Goal: Task Accomplishment & Management: Use online tool/utility

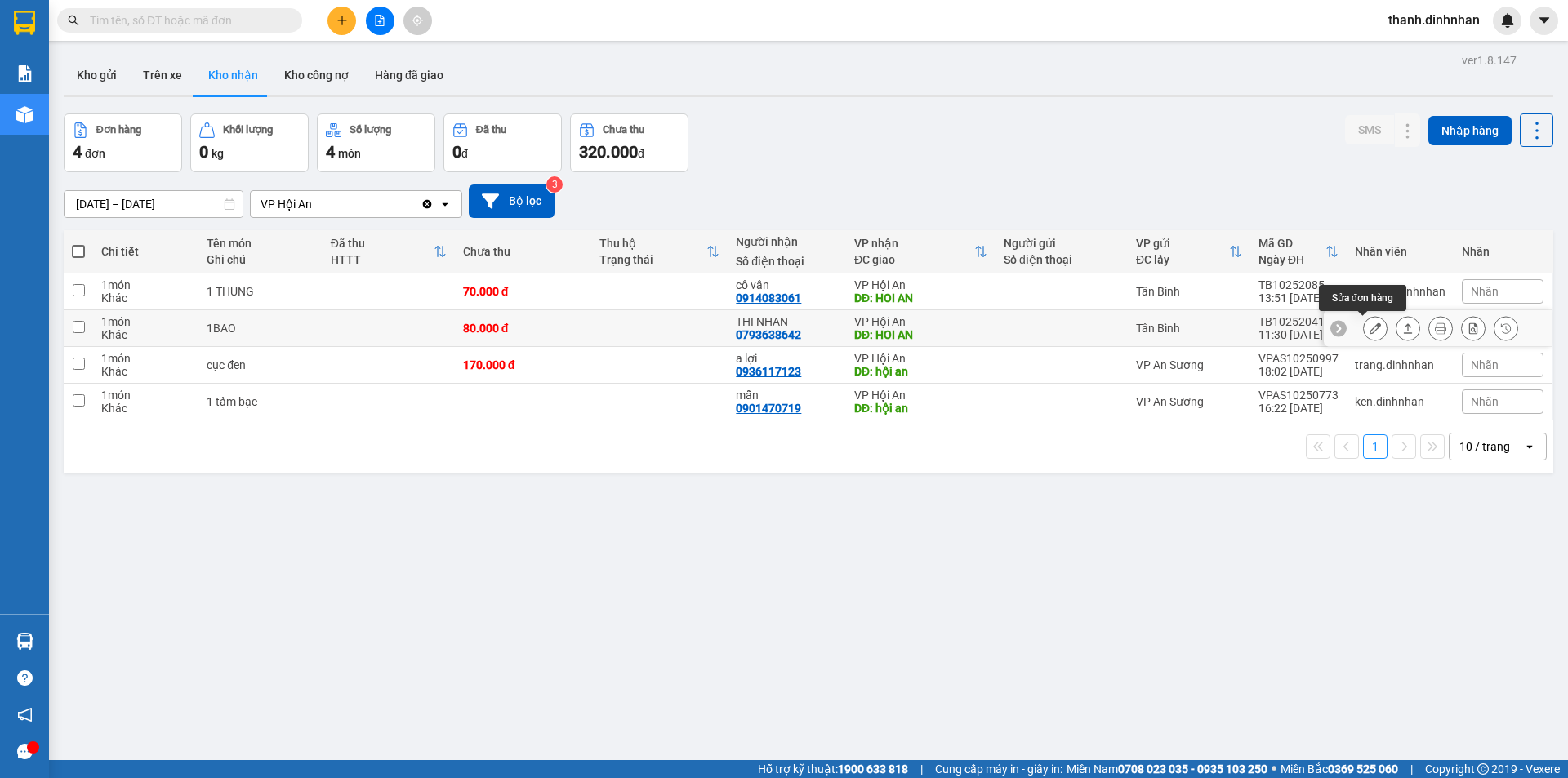
click at [1370, 334] on icon at bounding box center [1375, 328] width 11 height 11
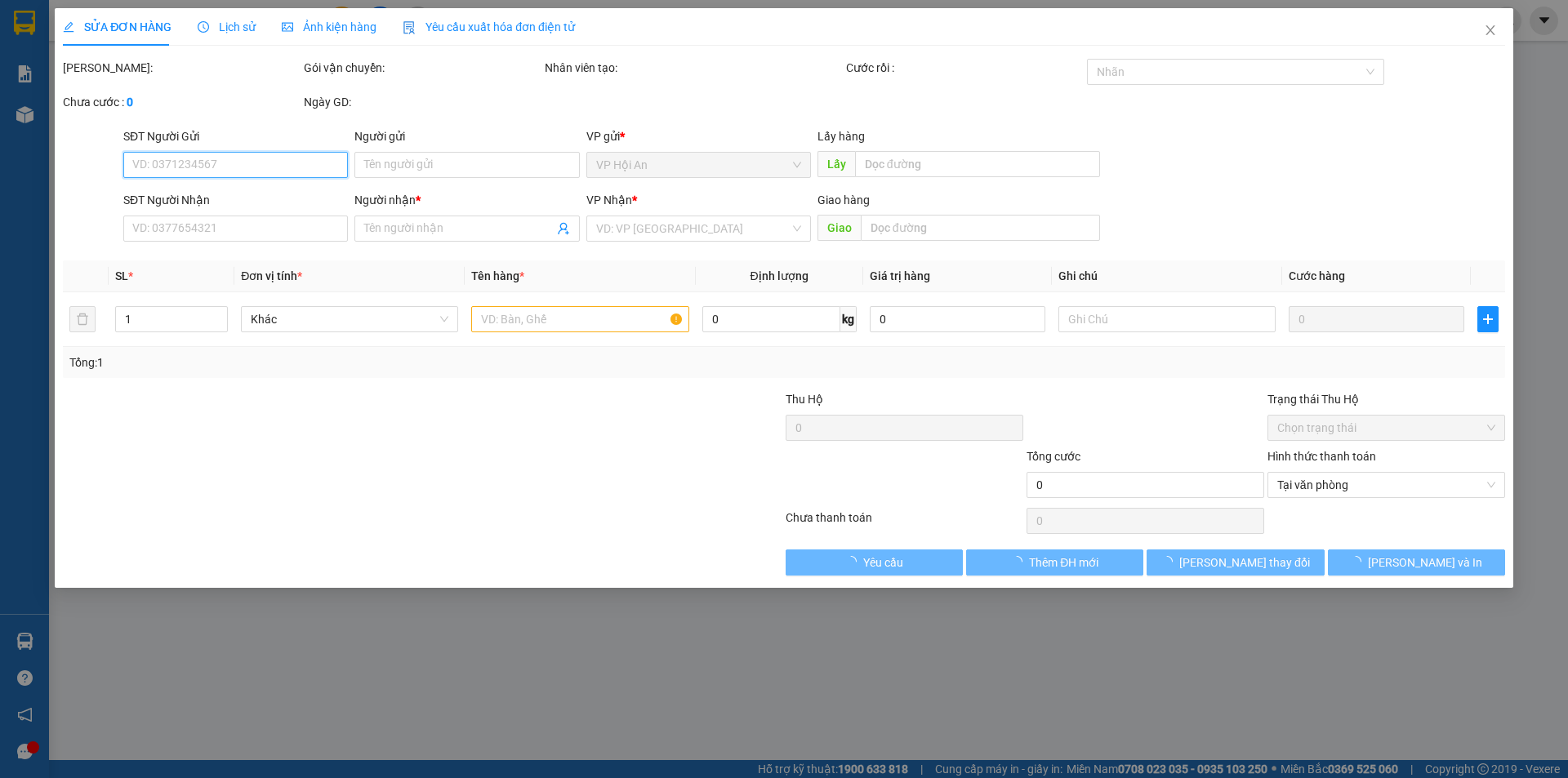
type input "0793638642"
type input "THI NHAN"
type input "HOI AN"
type input "80.000"
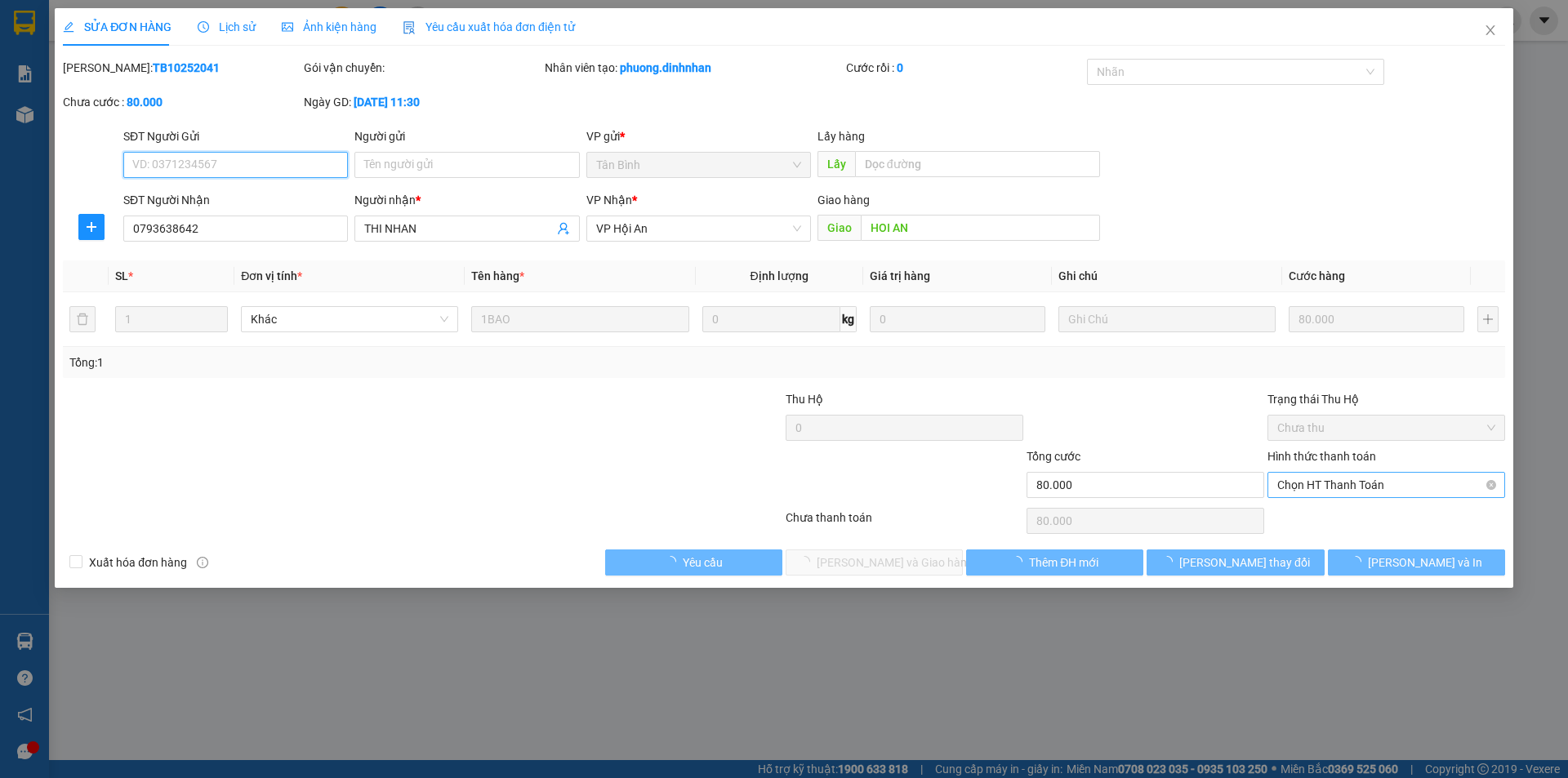
click at [1335, 493] on span "Chọn HT Thanh Toán" at bounding box center [1386, 485] width 218 height 24
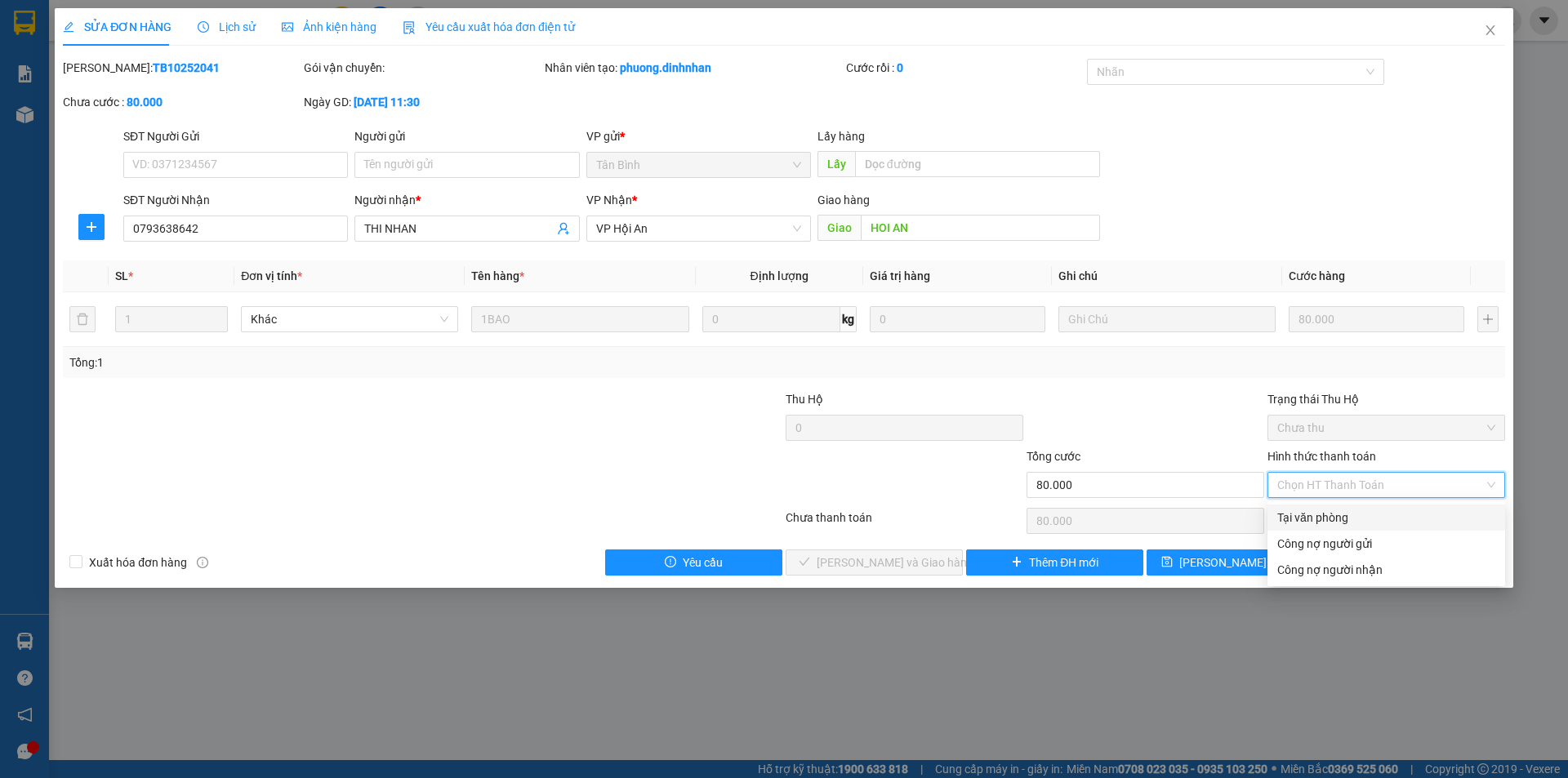
click at [1319, 519] on div "Tại văn phòng" at bounding box center [1386, 518] width 218 height 18
type input "0"
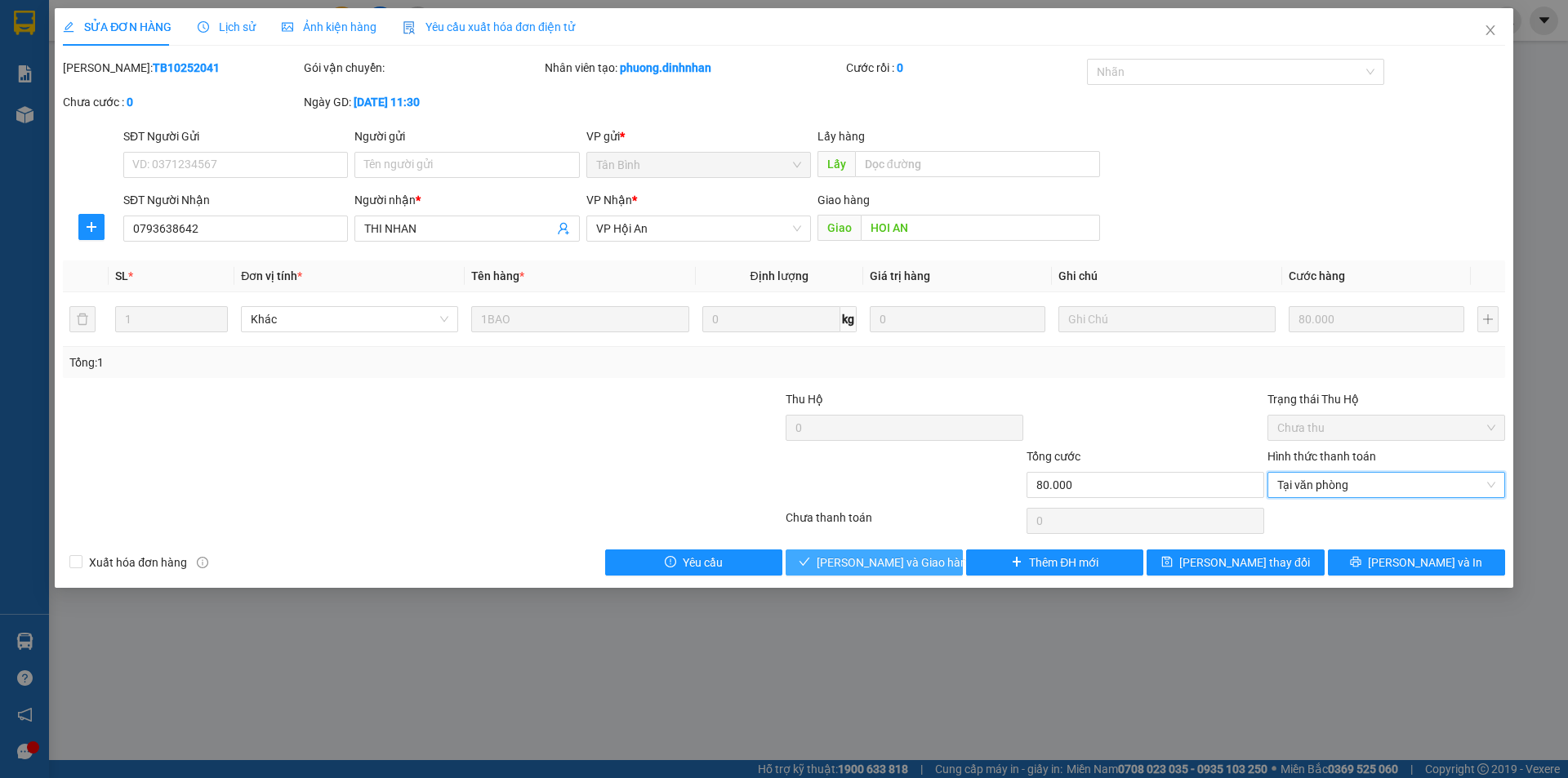
click at [881, 562] on span "[PERSON_NAME] và Giao hàng" at bounding box center [896, 562] width 157 height 18
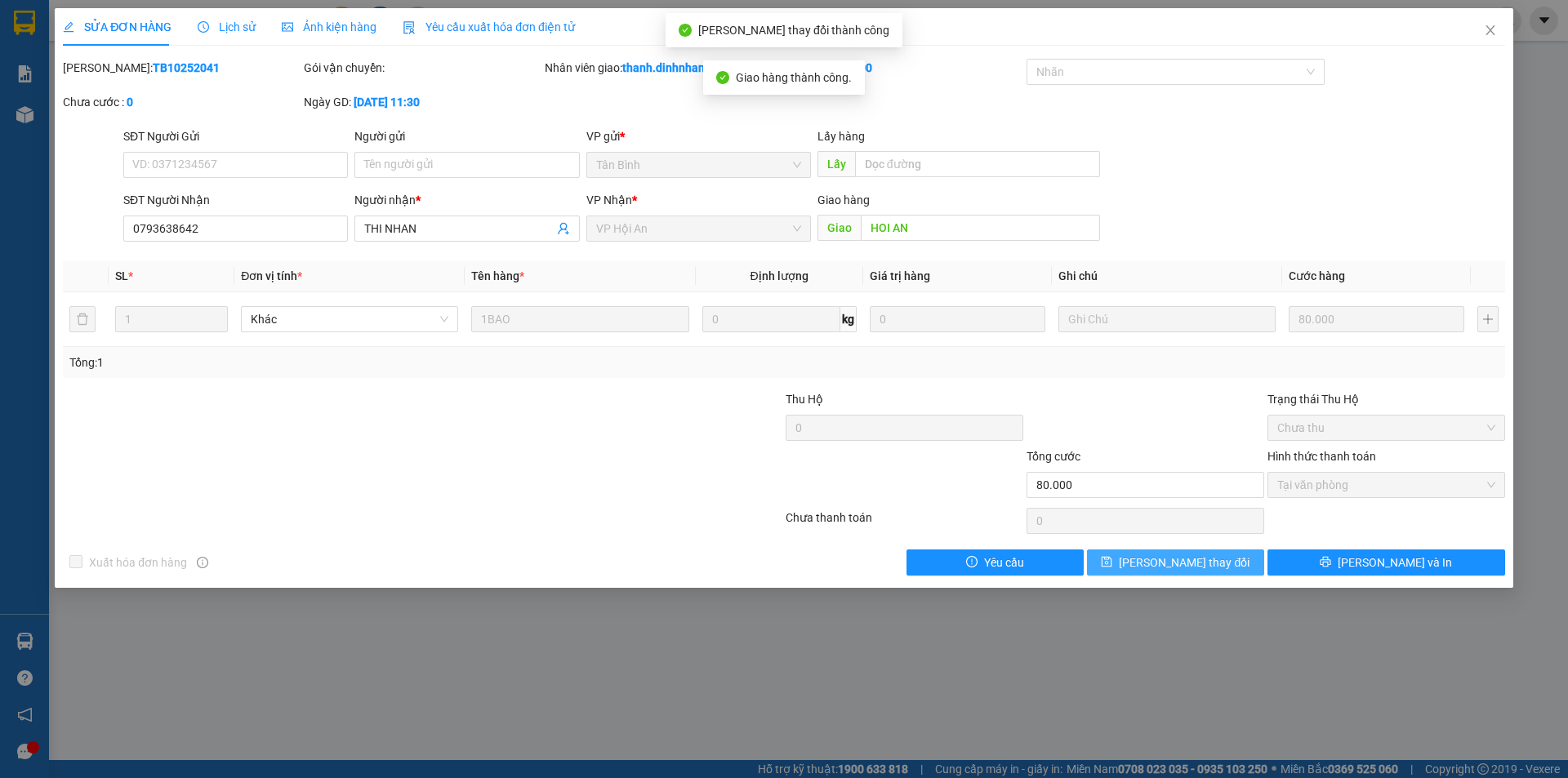
click at [1230, 571] on button "[PERSON_NAME] thay đổi" at bounding box center [1175, 562] width 177 height 26
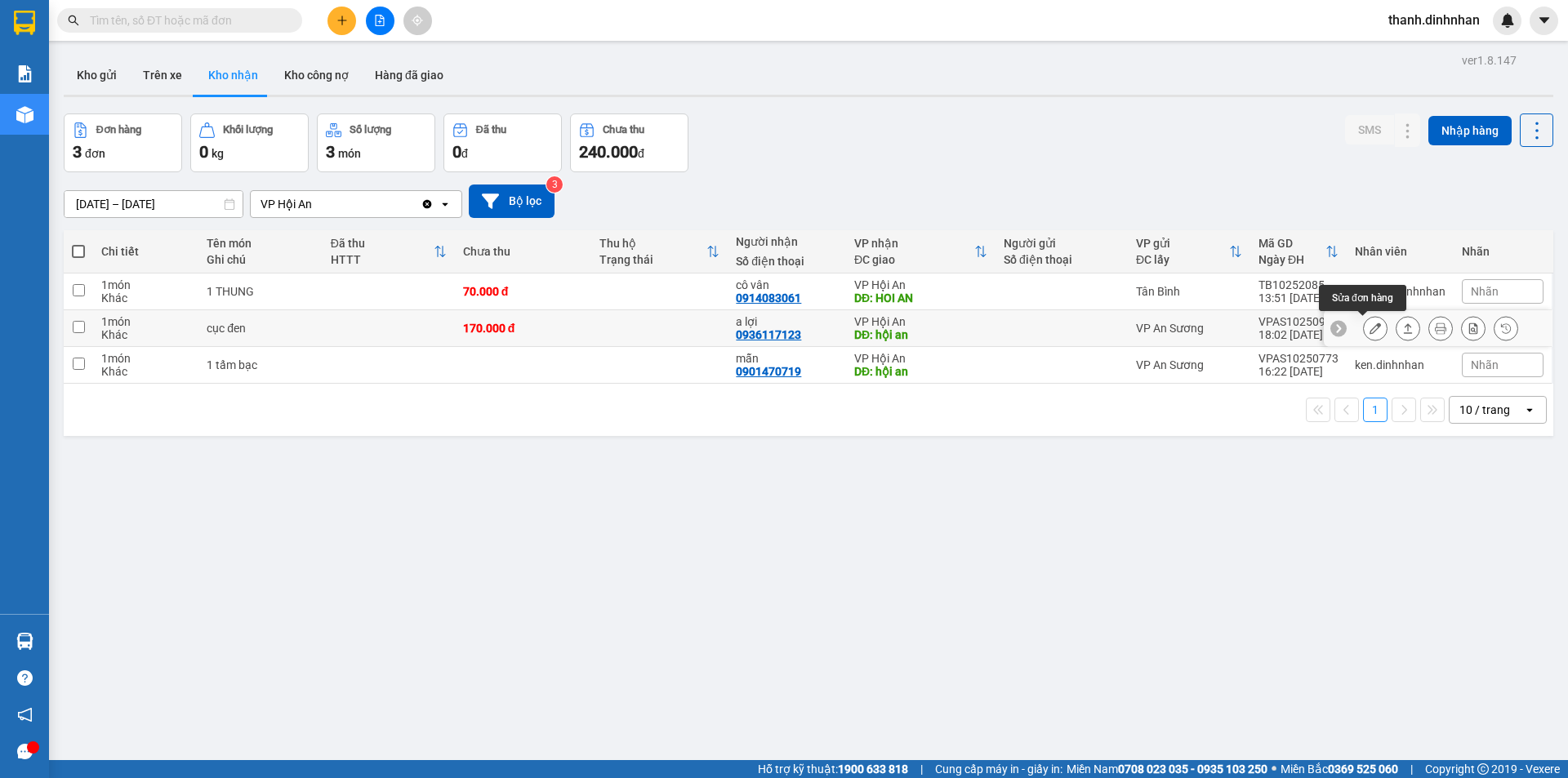
click at [1370, 331] on icon at bounding box center [1375, 328] width 11 height 11
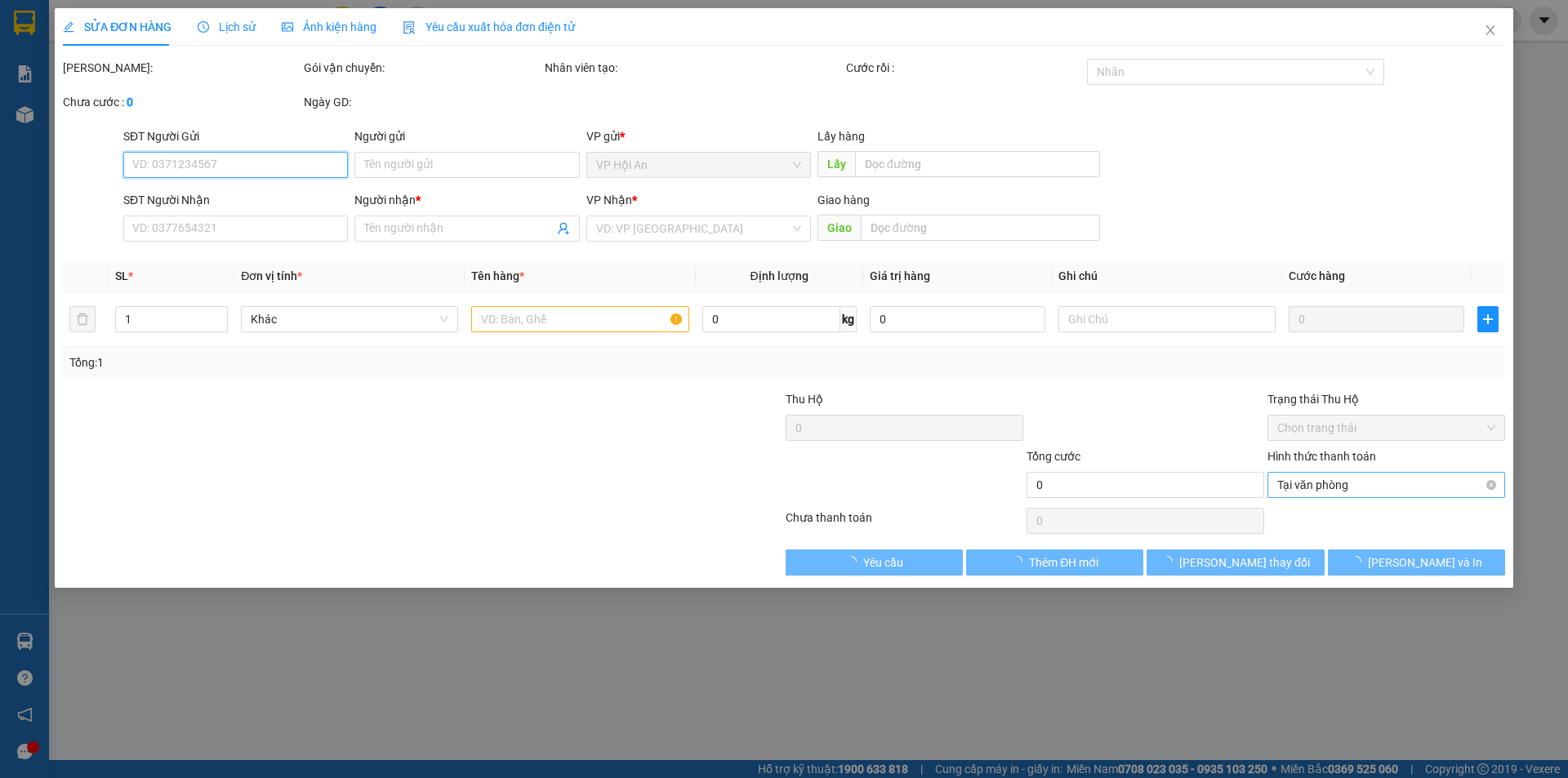
type input "0936117123"
type input "a lợi"
type input "hội an"
type input "170.000"
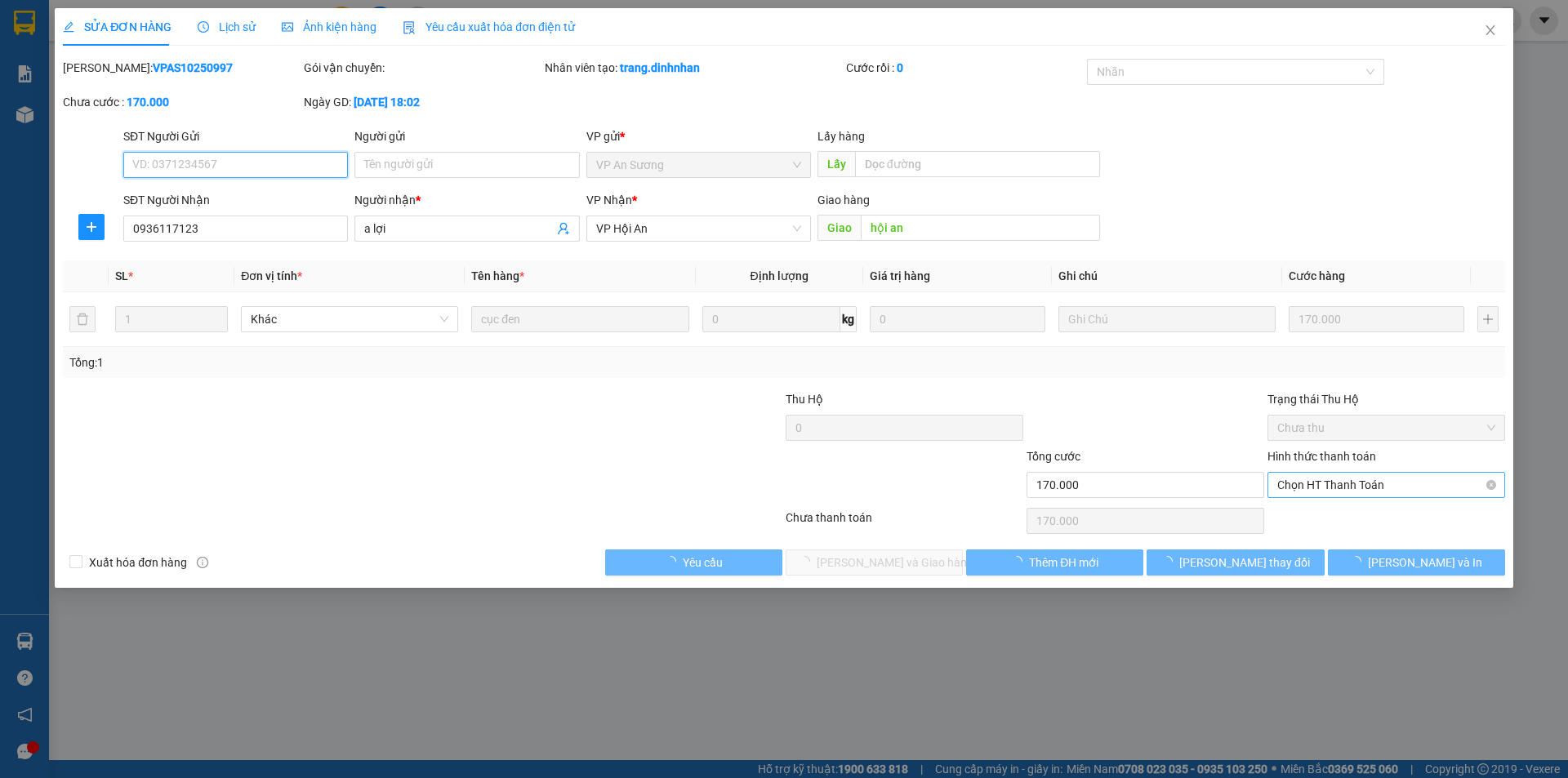
click at [1328, 480] on span "Chọn HT Thanh Toán" at bounding box center [1386, 485] width 218 height 24
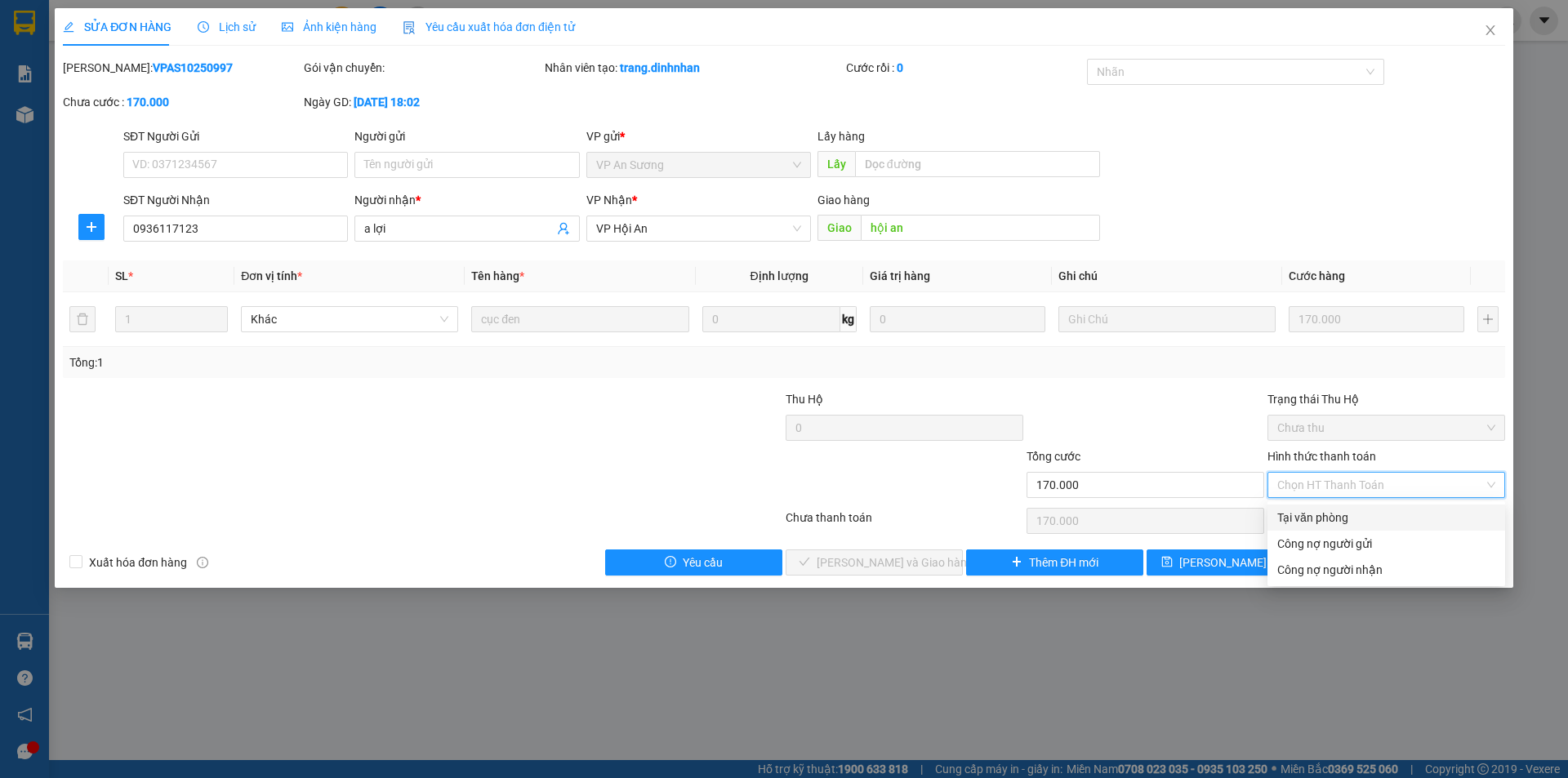
click at [1314, 511] on div "Tại văn phòng" at bounding box center [1386, 518] width 218 height 18
type input "0"
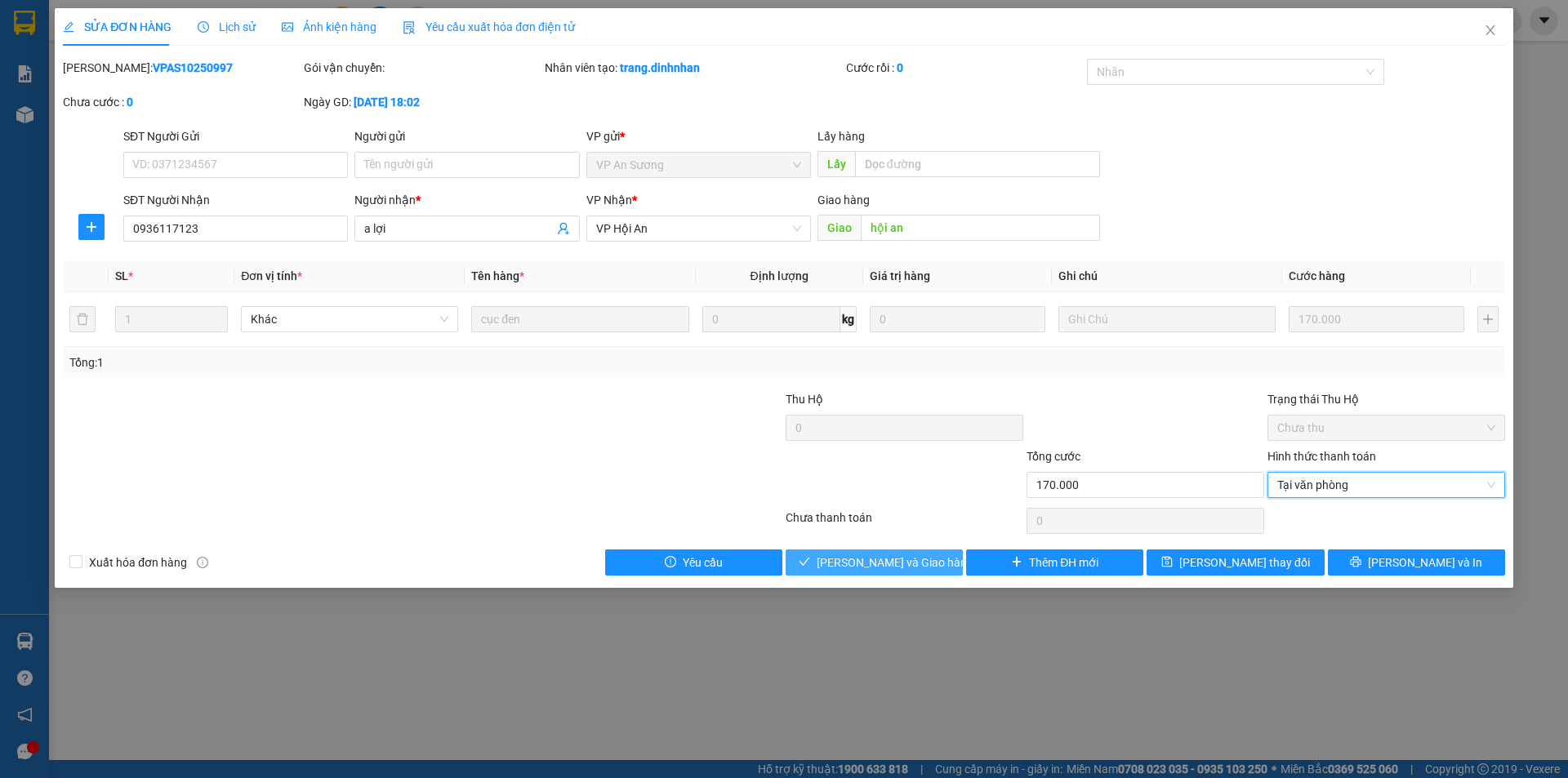
click at [891, 569] on span "[PERSON_NAME] và Giao hàng" at bounding box center [896, 562] width 157 height 18
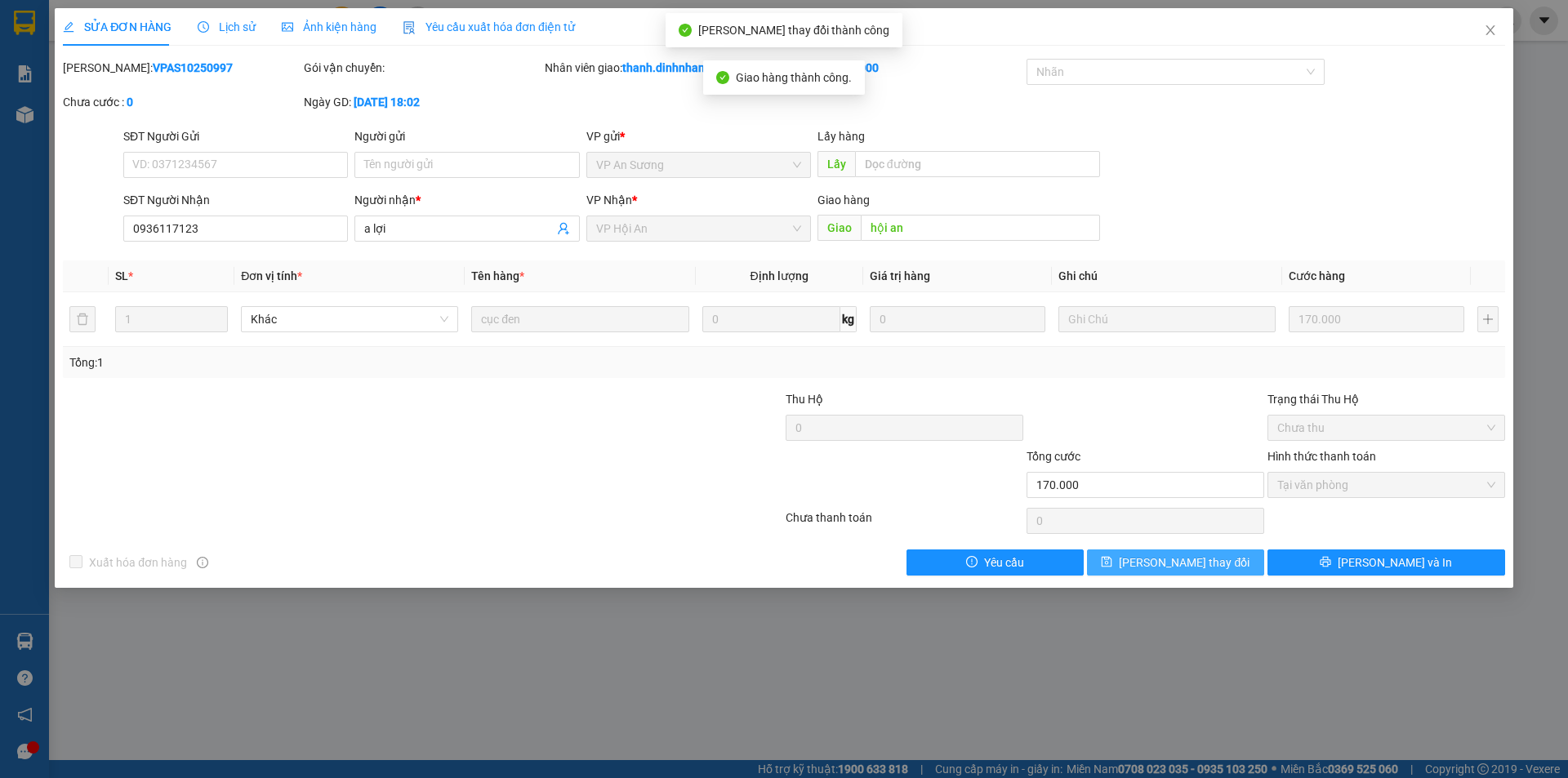
click at [1200, 565] on span "[PERSON_NAME] thay đổi" at bounding box center [1184, 562] width 130 height 18
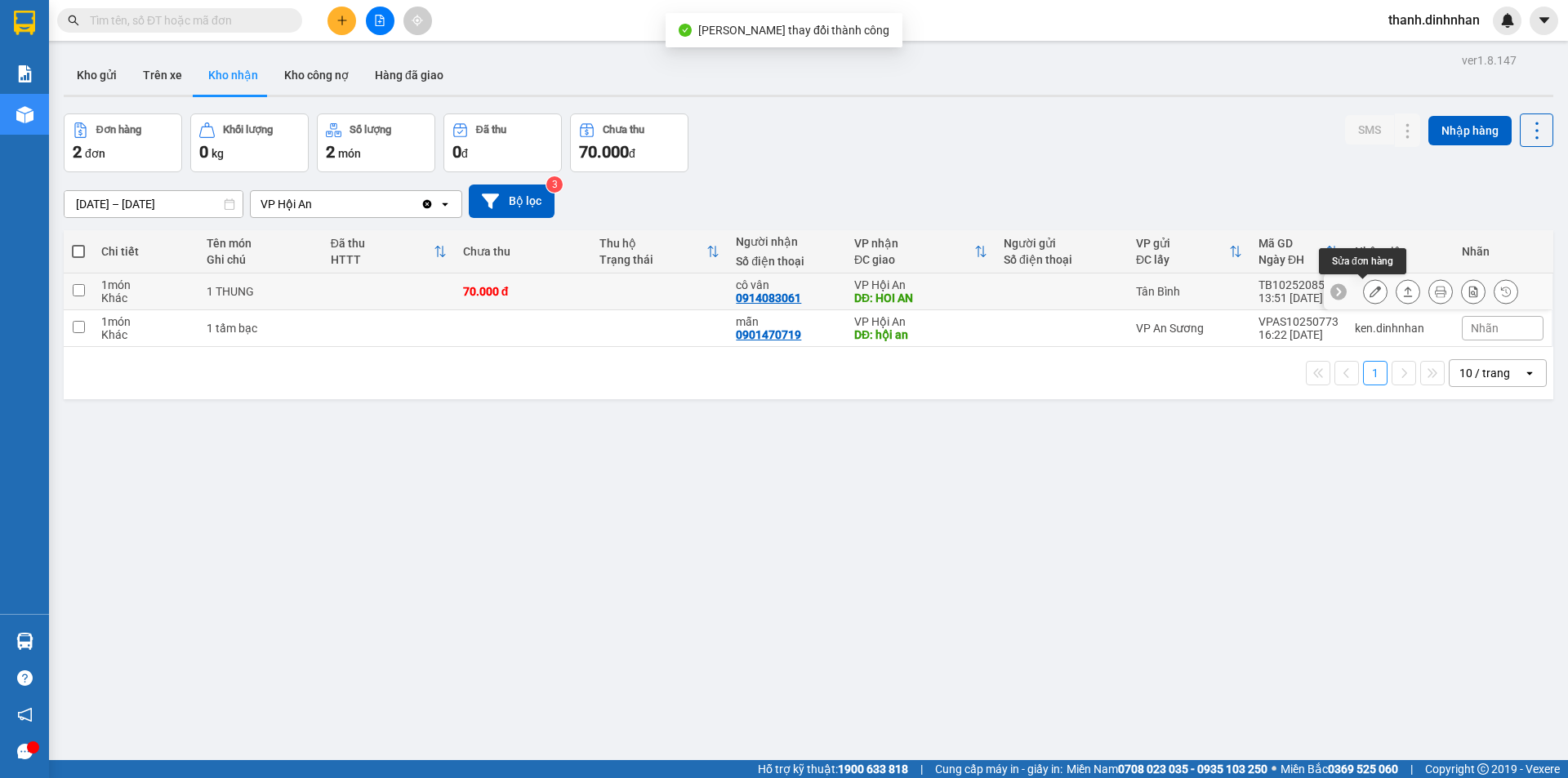
click at [1363, 291] on div at bounding box center [1376, 292] width 24 height 24
click at [1370, 292] on icon at bounding box center [1375, 291] width 11 height 11
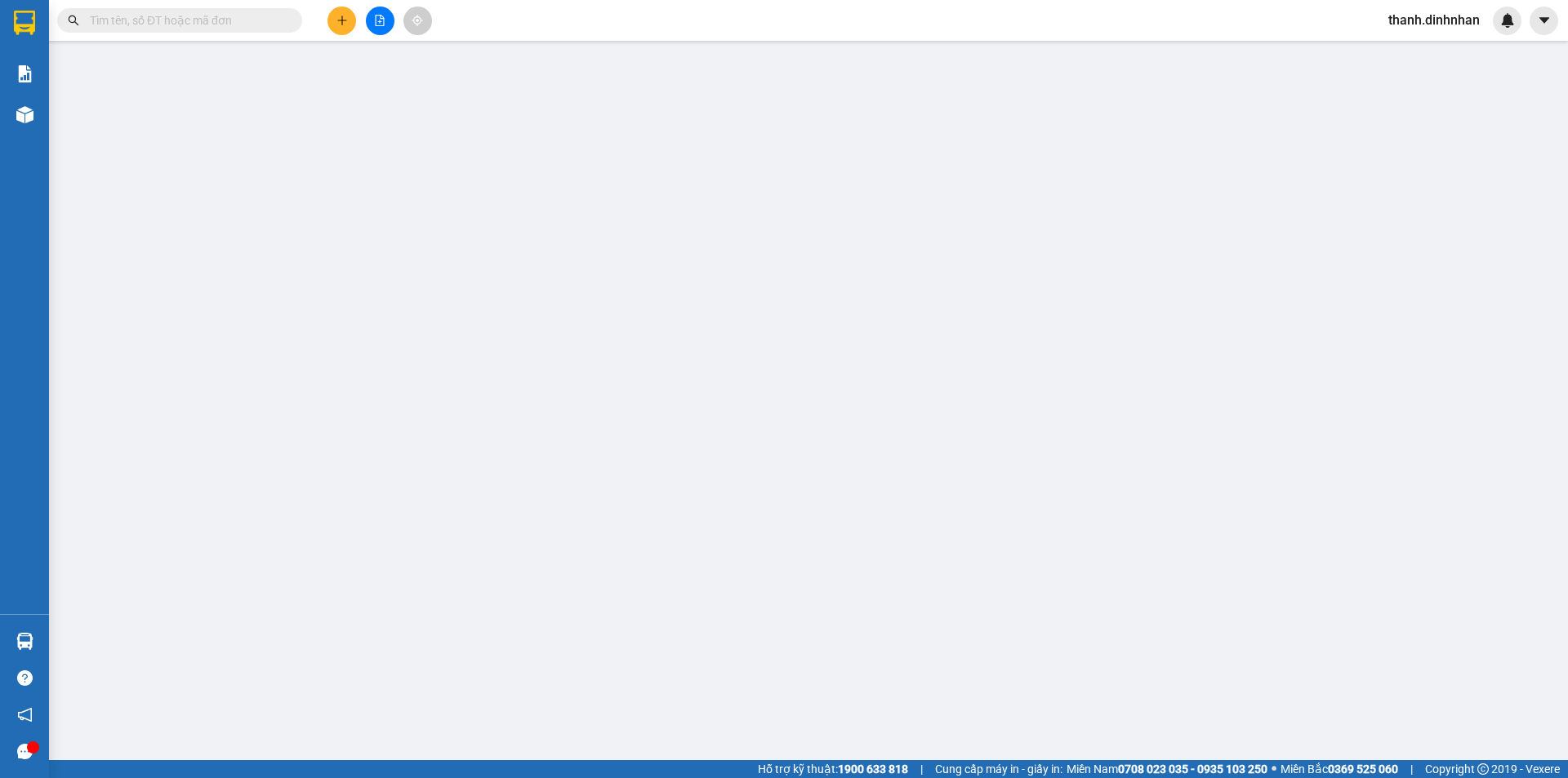
type input "0914083061"
type input "cô vân"
type input "HOI AN"
type input "70.000"
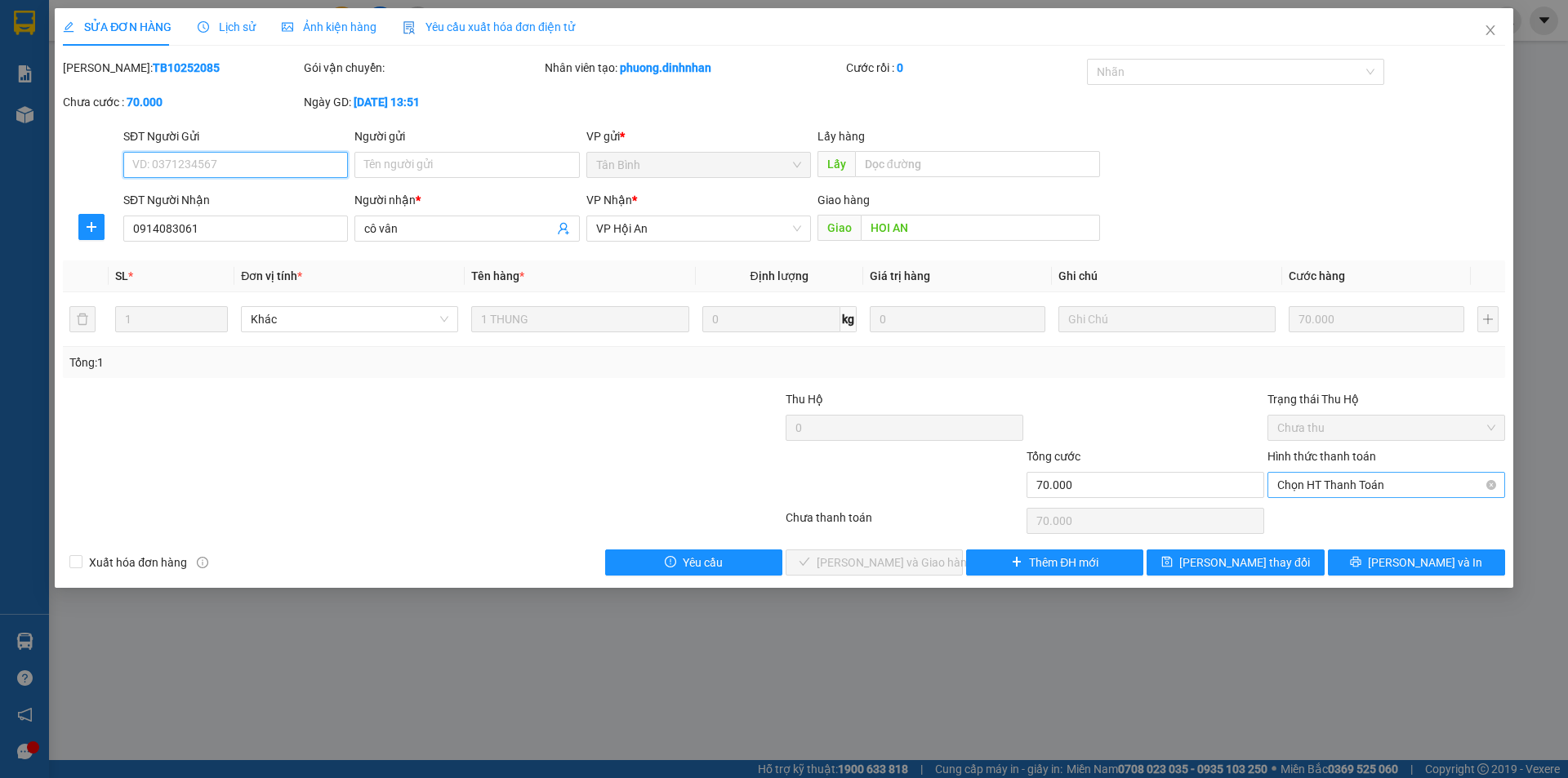
click at [1331, 483] on span "Chọn HT Thanh Toán" at bounding box center [1386, 485] width 218 height 24
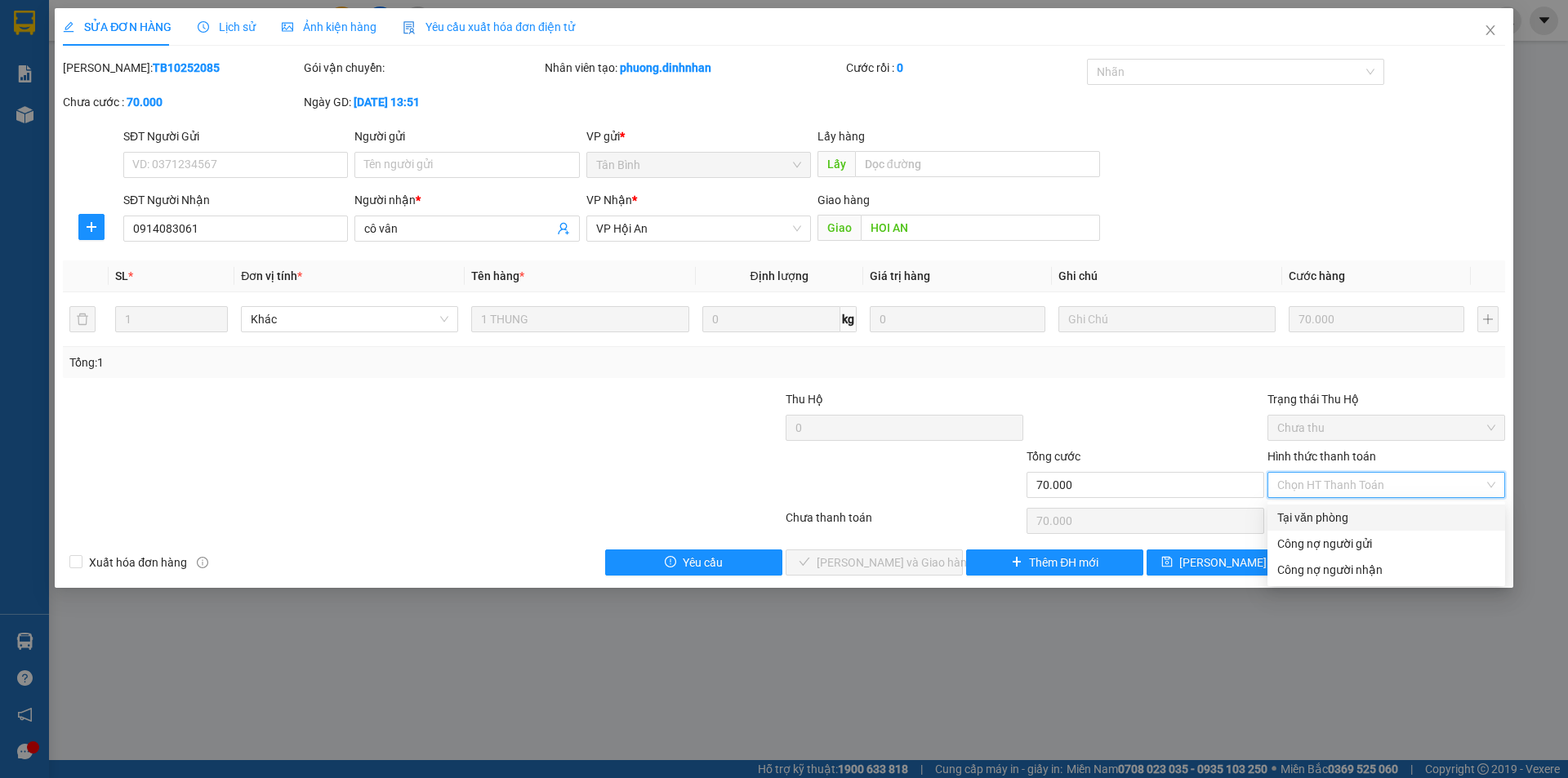
click at [1322, 505] on div "Tại văn phòng" at bounding box center [1386, 518] width 237 height 26
type input "0"
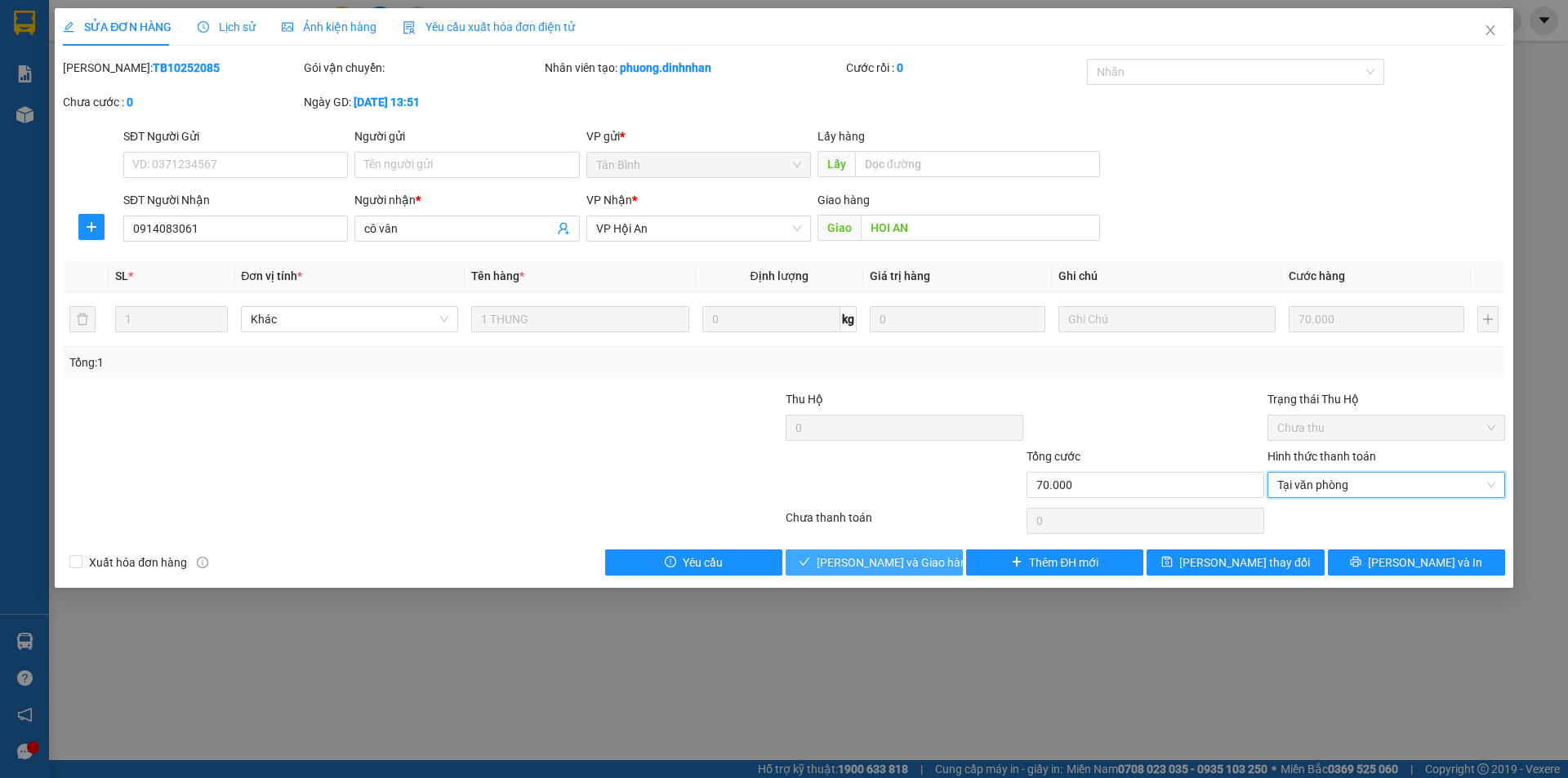
click at [888, 555] on span "[PERSON_NAME] và Giao hàng" at bounding box center [896, 562] width 157 height 18
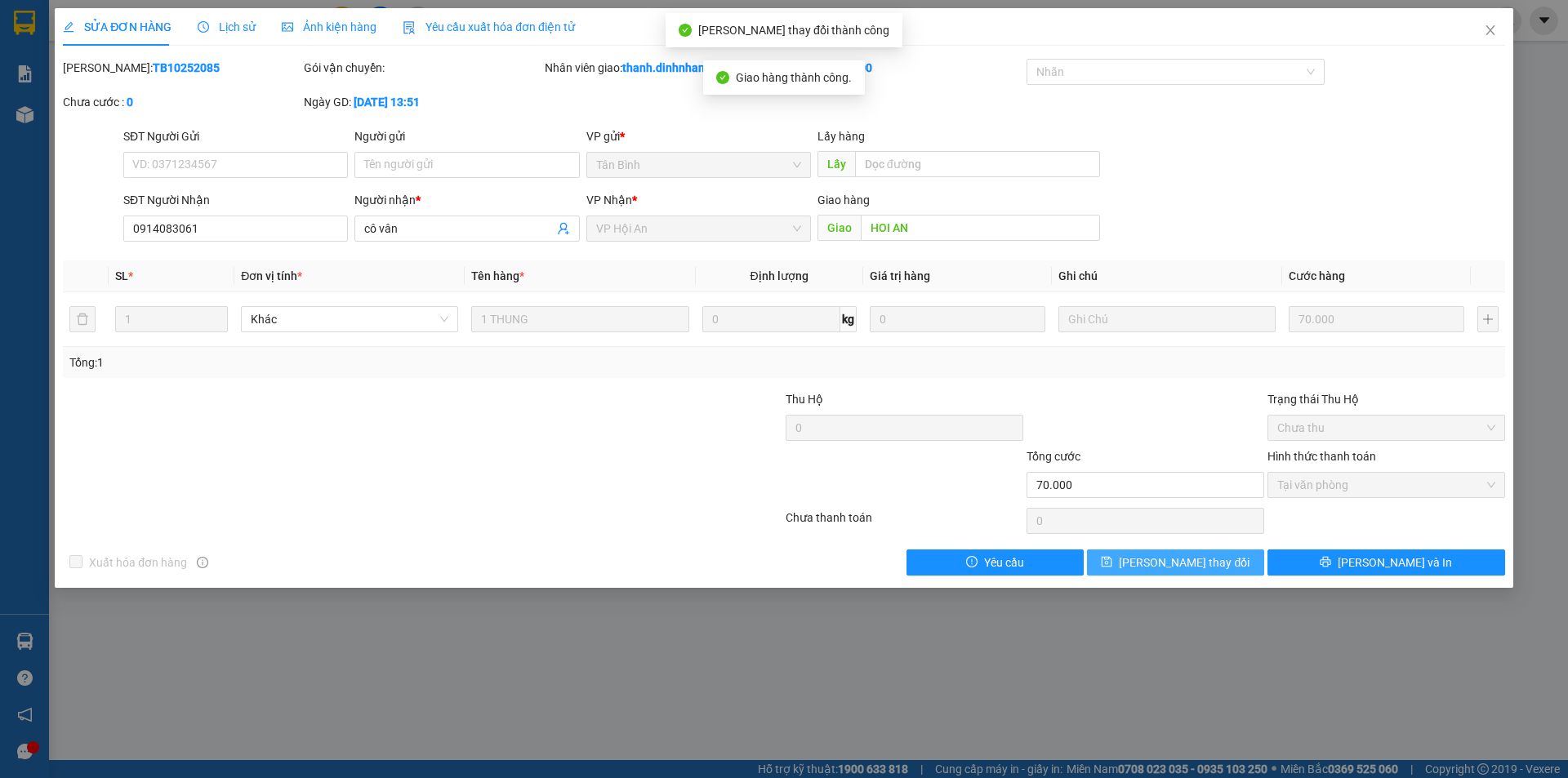
click at [1177, 554] on span "[PERSON_NAME] thay đổi" at bounding box center [1184, 562] width 130 height 18
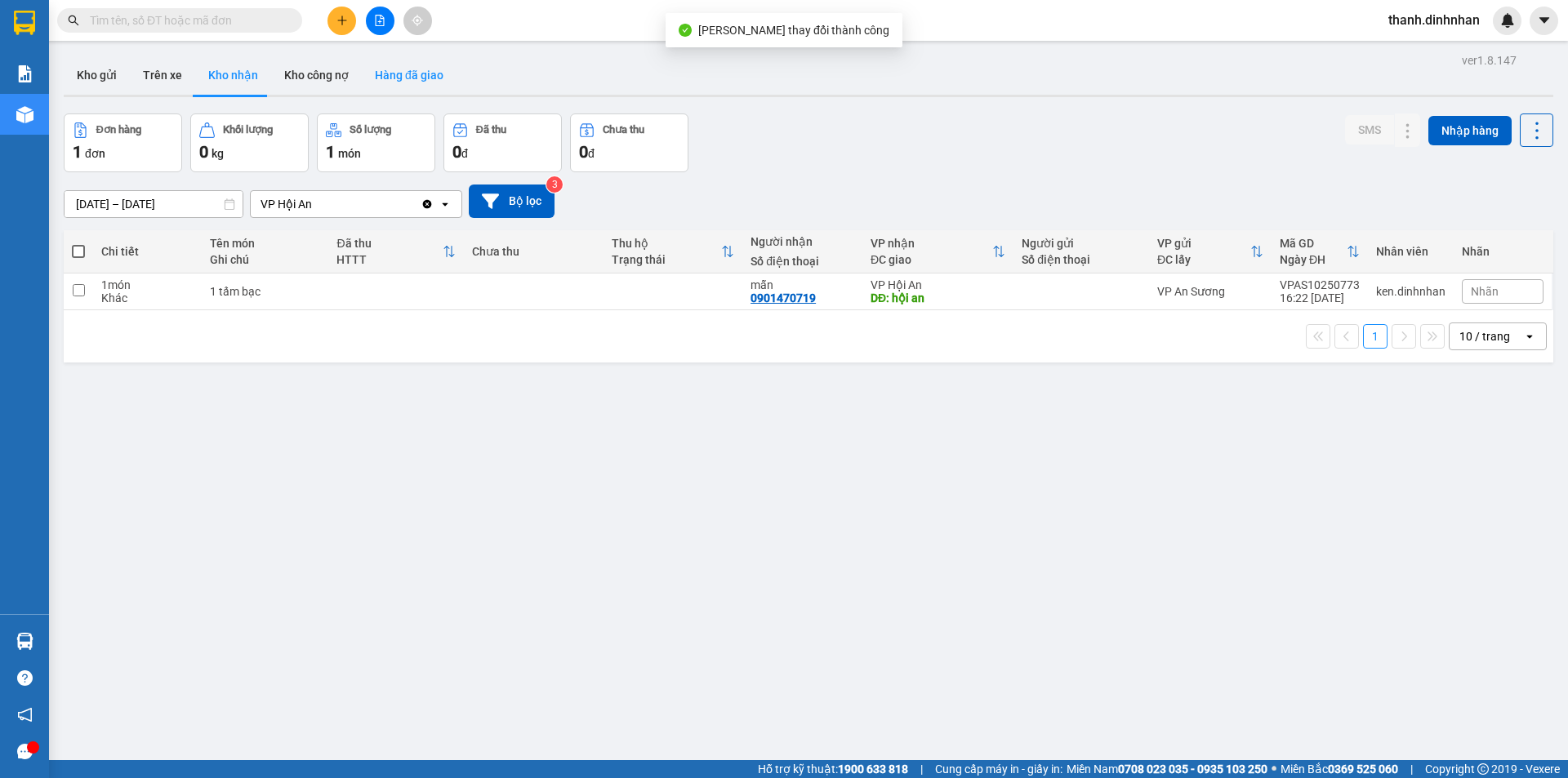
click at [403, 71] on button "Hàng đã giao" at bounding box center [409, 74] width 95 height 39
